Goal: Find specific page/section: Find specific page/section

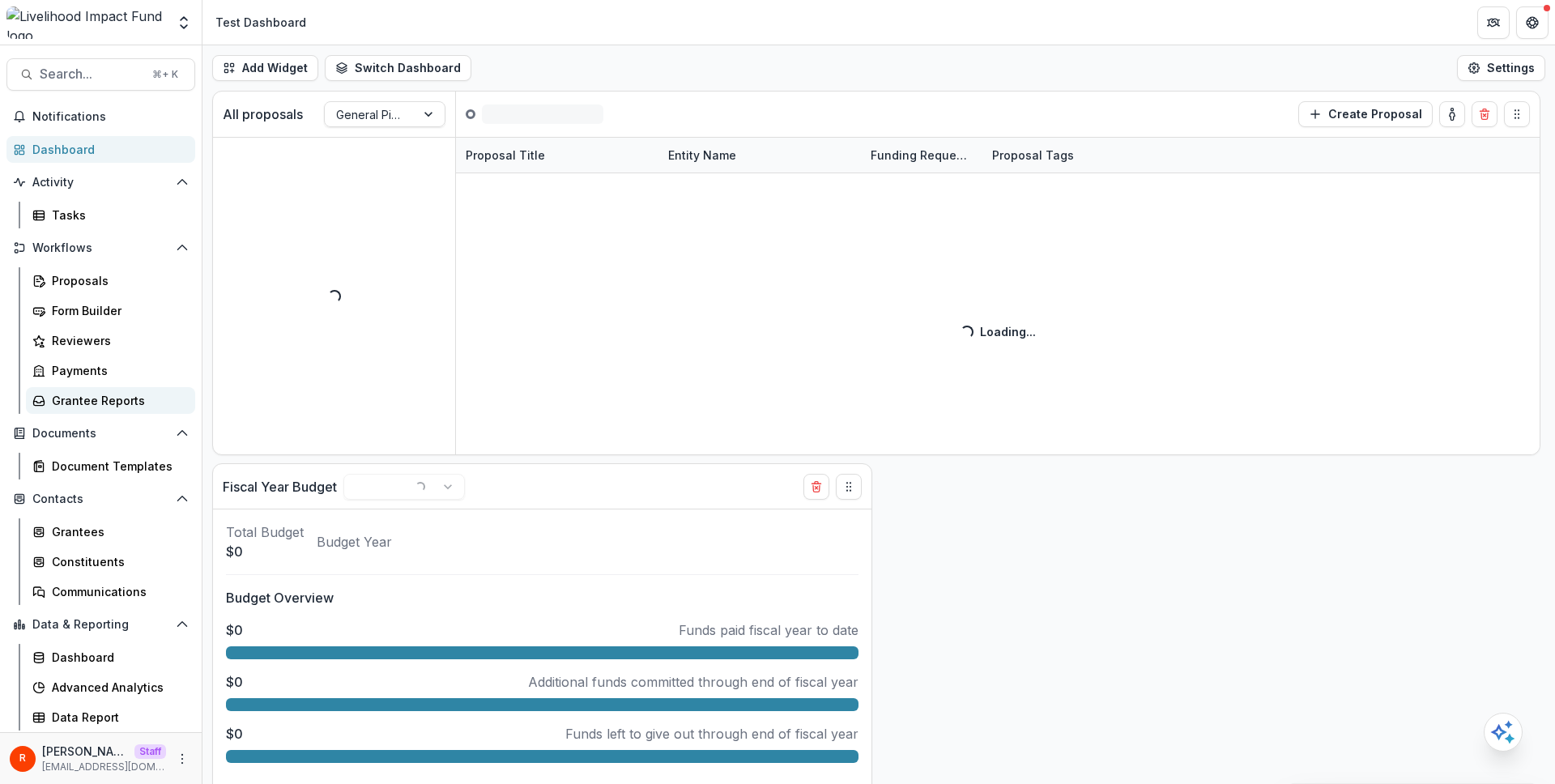
click at [109, 396] on div "Grantee Reports" at bounding box center [117, 400] width 131 height 17
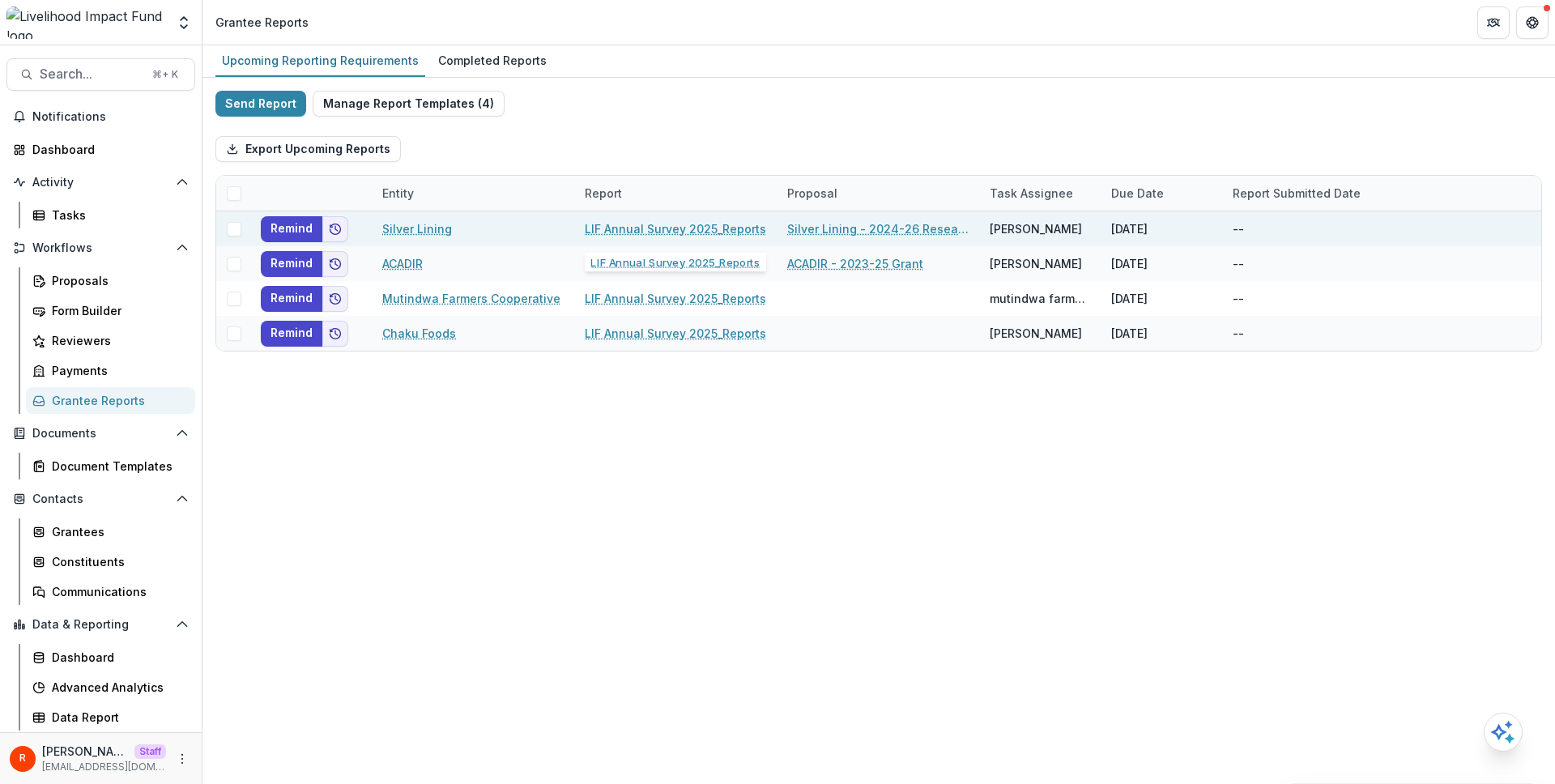
click at [645, 225] on link "LIF Annual Survey 2025_Reports" at bounding box center [676, 229] width 181 height 17
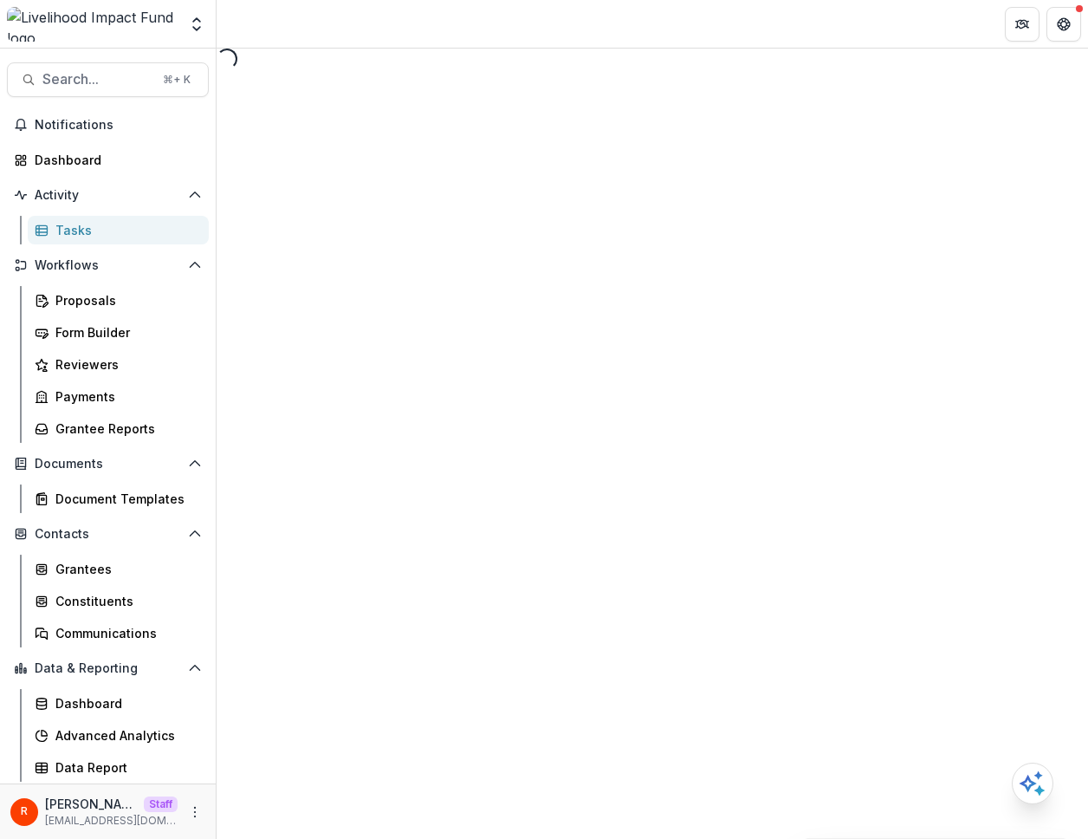
select select "********"
